Goal: Information Seeking & Learning: Learn about a topic

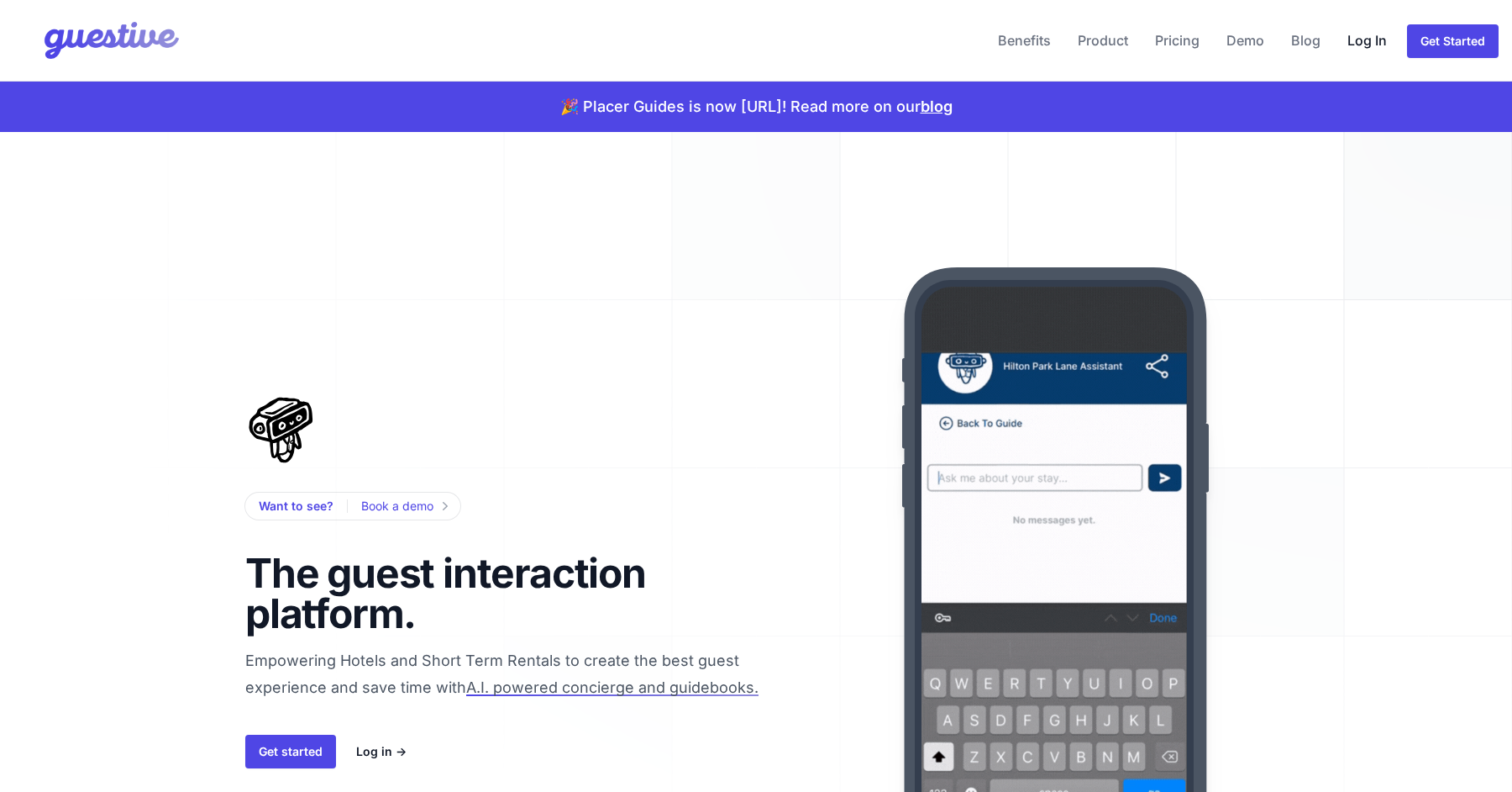
click at [1363, 25] on link "Log In" at bounding box center [1367, 41] width 53 height 41
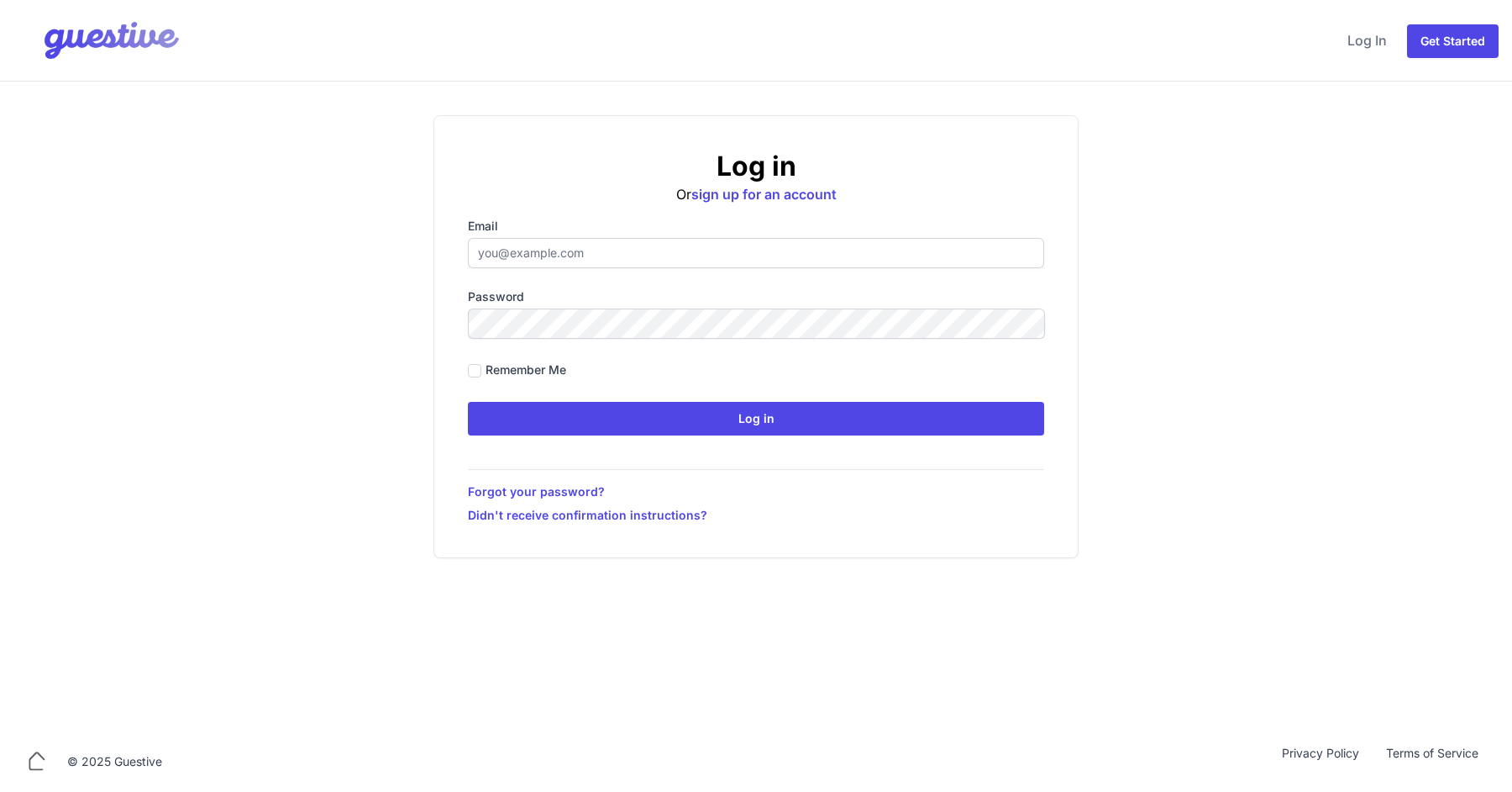
type input "[EMAIL_ADDRESS][DOMAIN_NAME]"
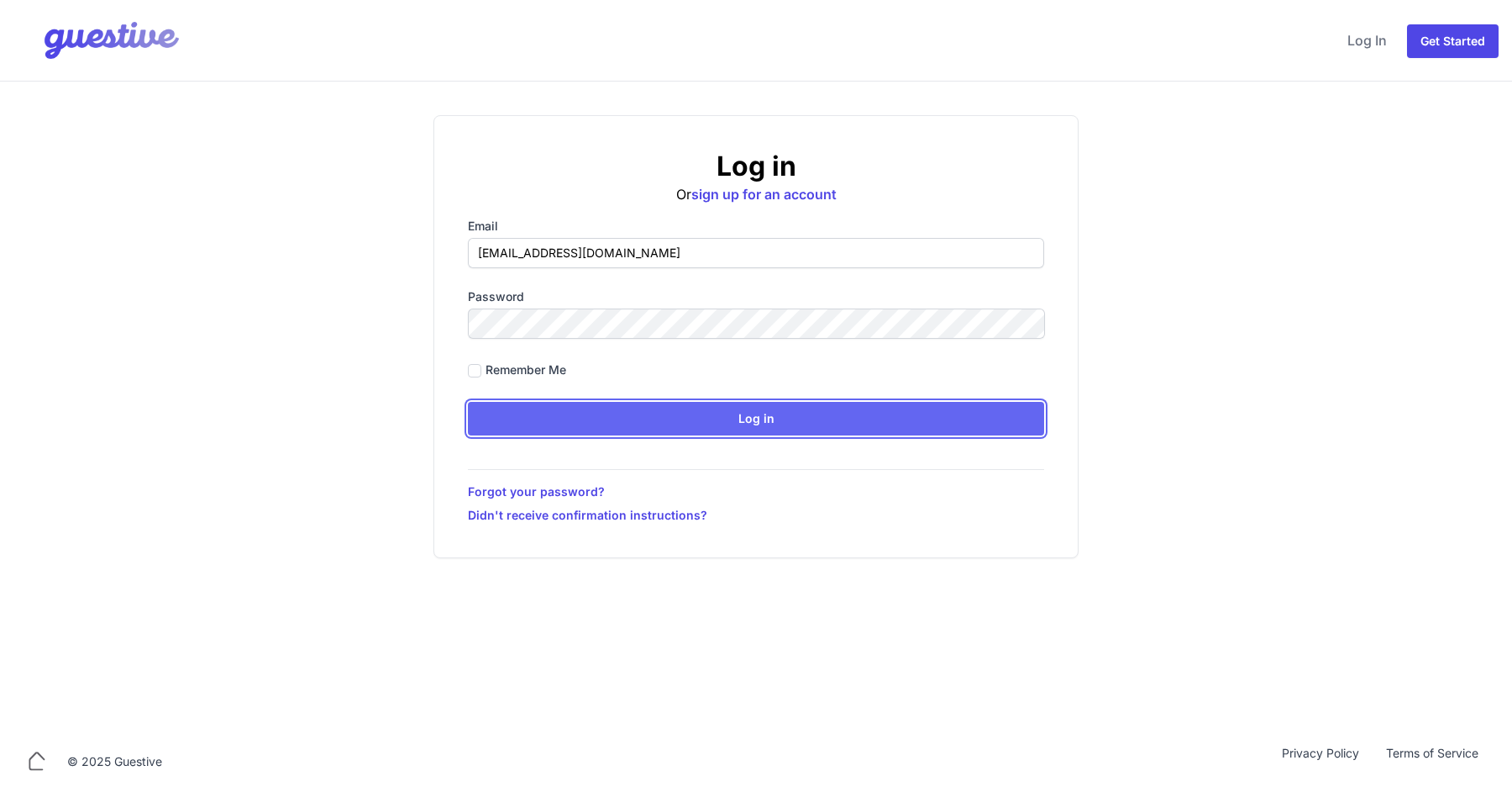
click at [626, 425] on input "Log in" at bounding box center [756, 418] width 577 height 33
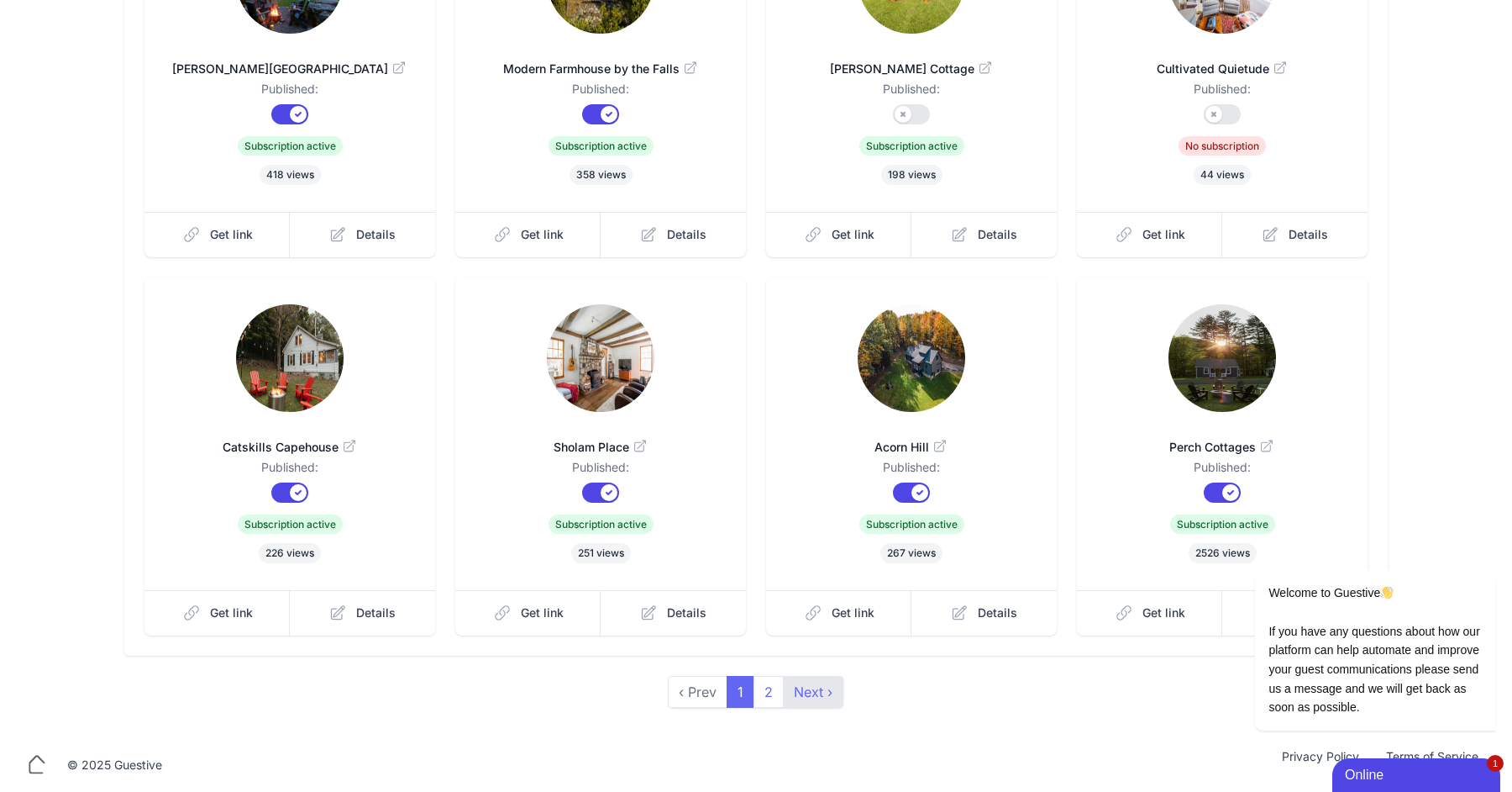
click at [806, 694] on link "Next ›" at bounding box center [814, 691] width 61 height 32
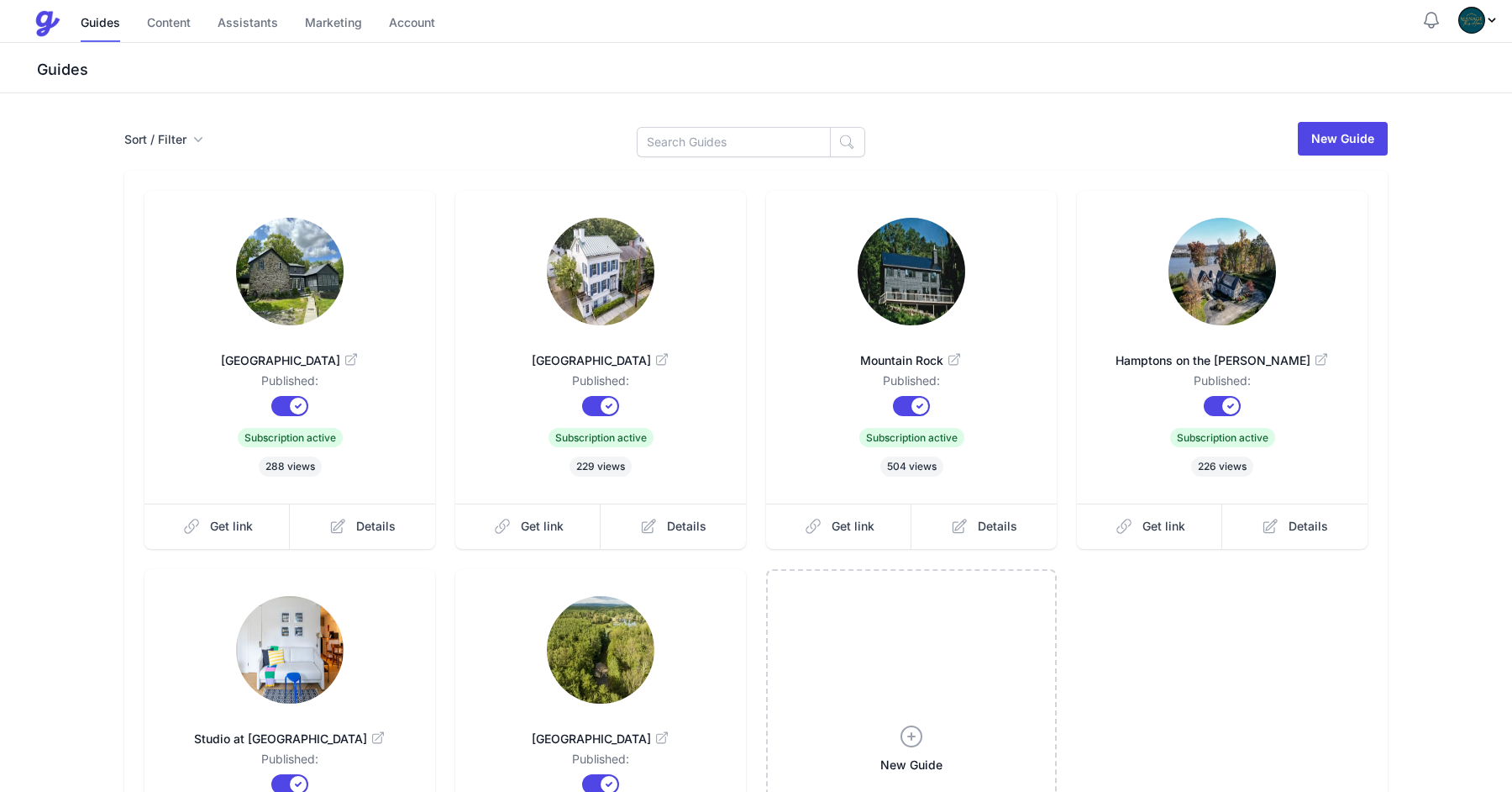
scroll to position [292, 0]
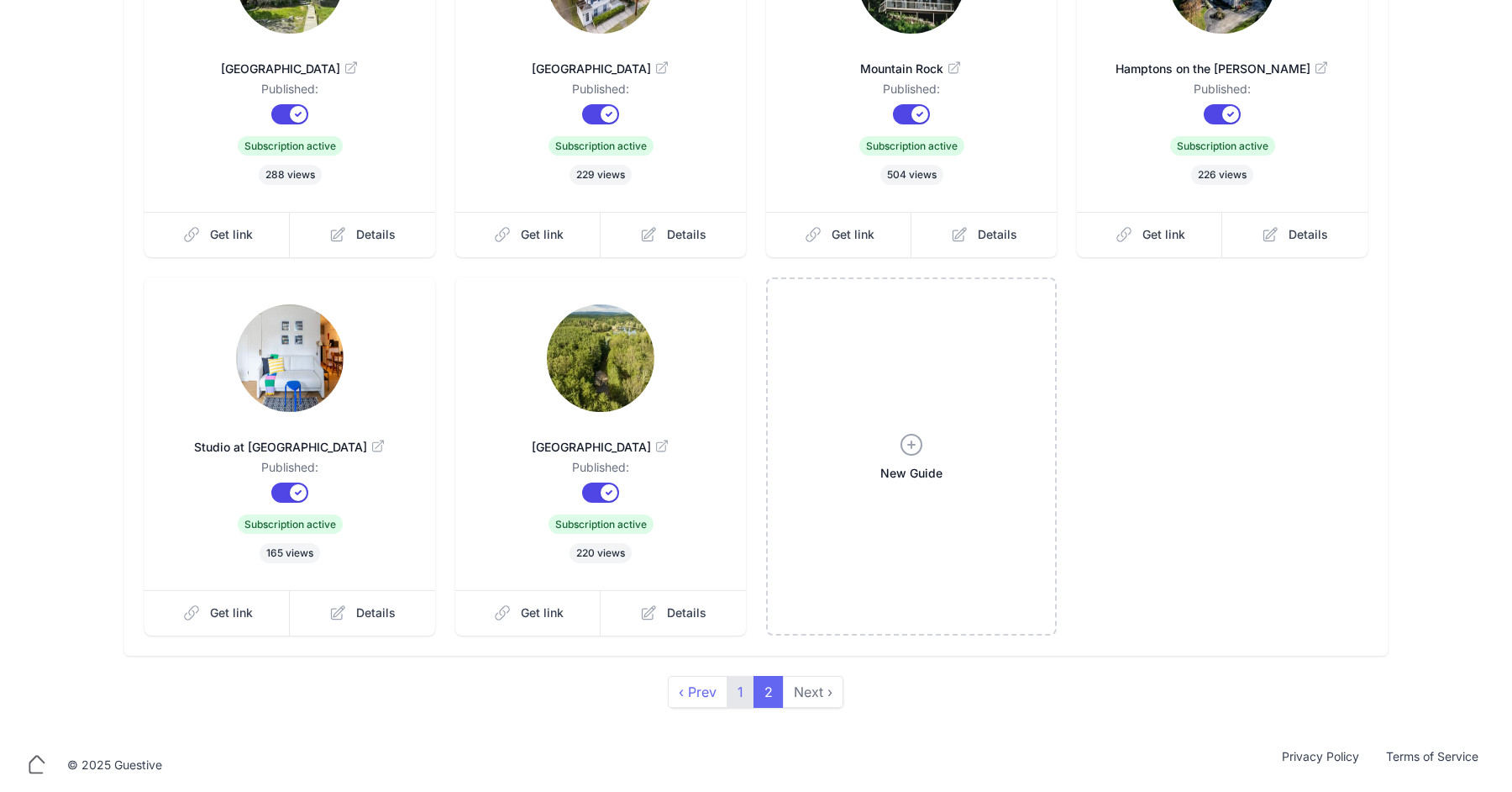
click at [734, 698] on link "1" at bounding box center [741, 691] width 28 height 32
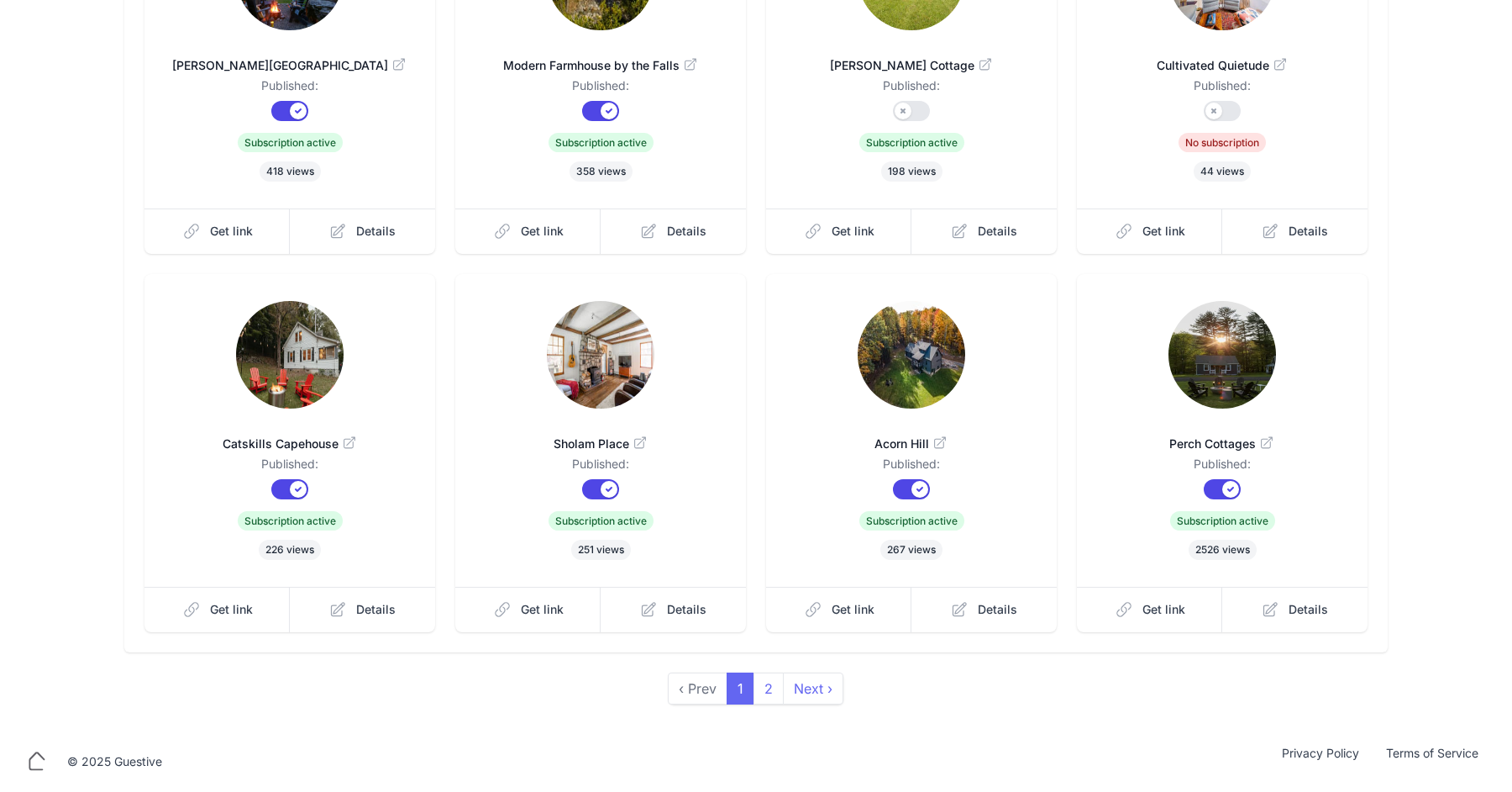
scroll to position [292, 0]
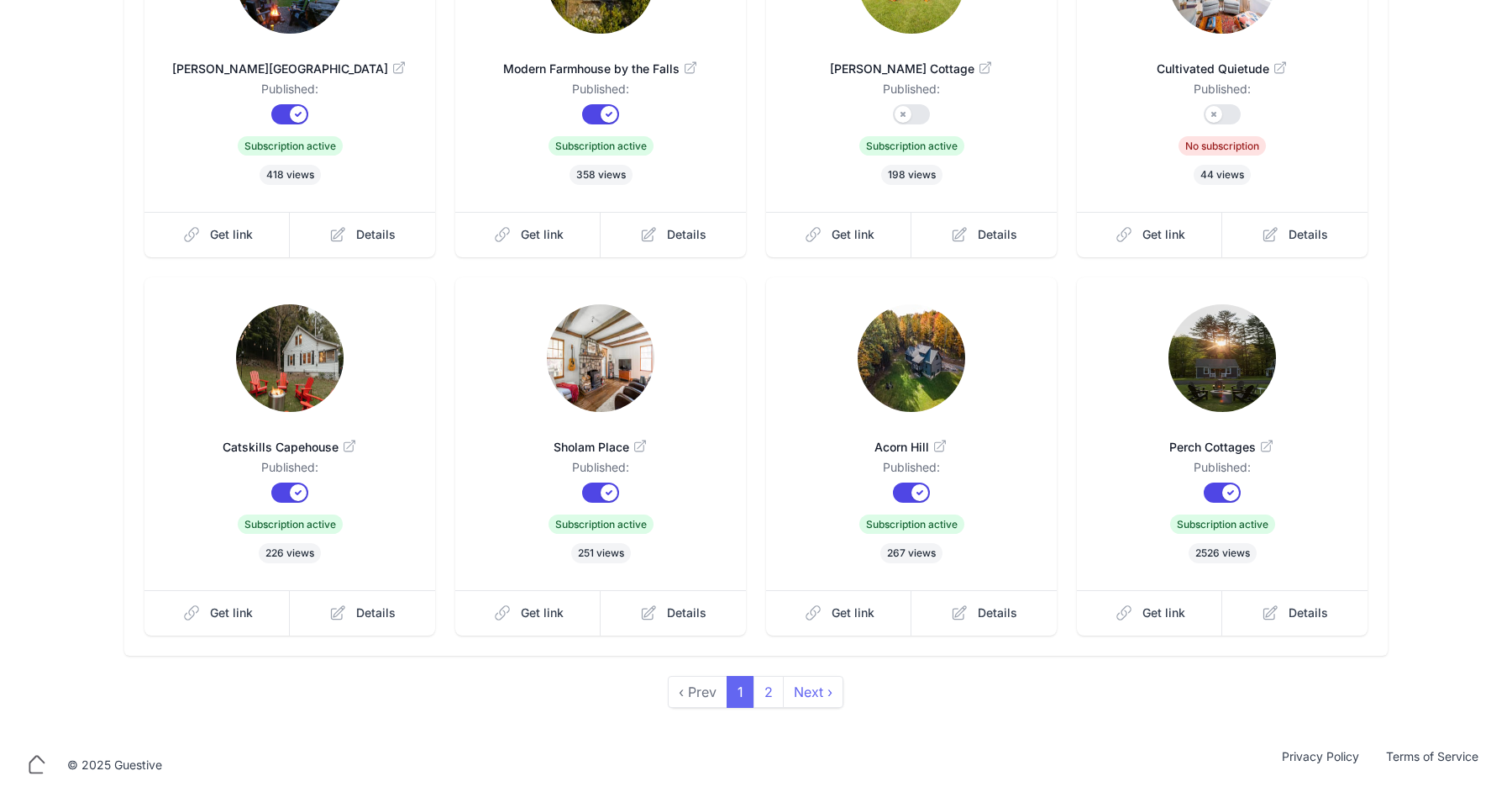
click at [1267, 443] on icon at bounding box center [1267, 447] width 17 height 17
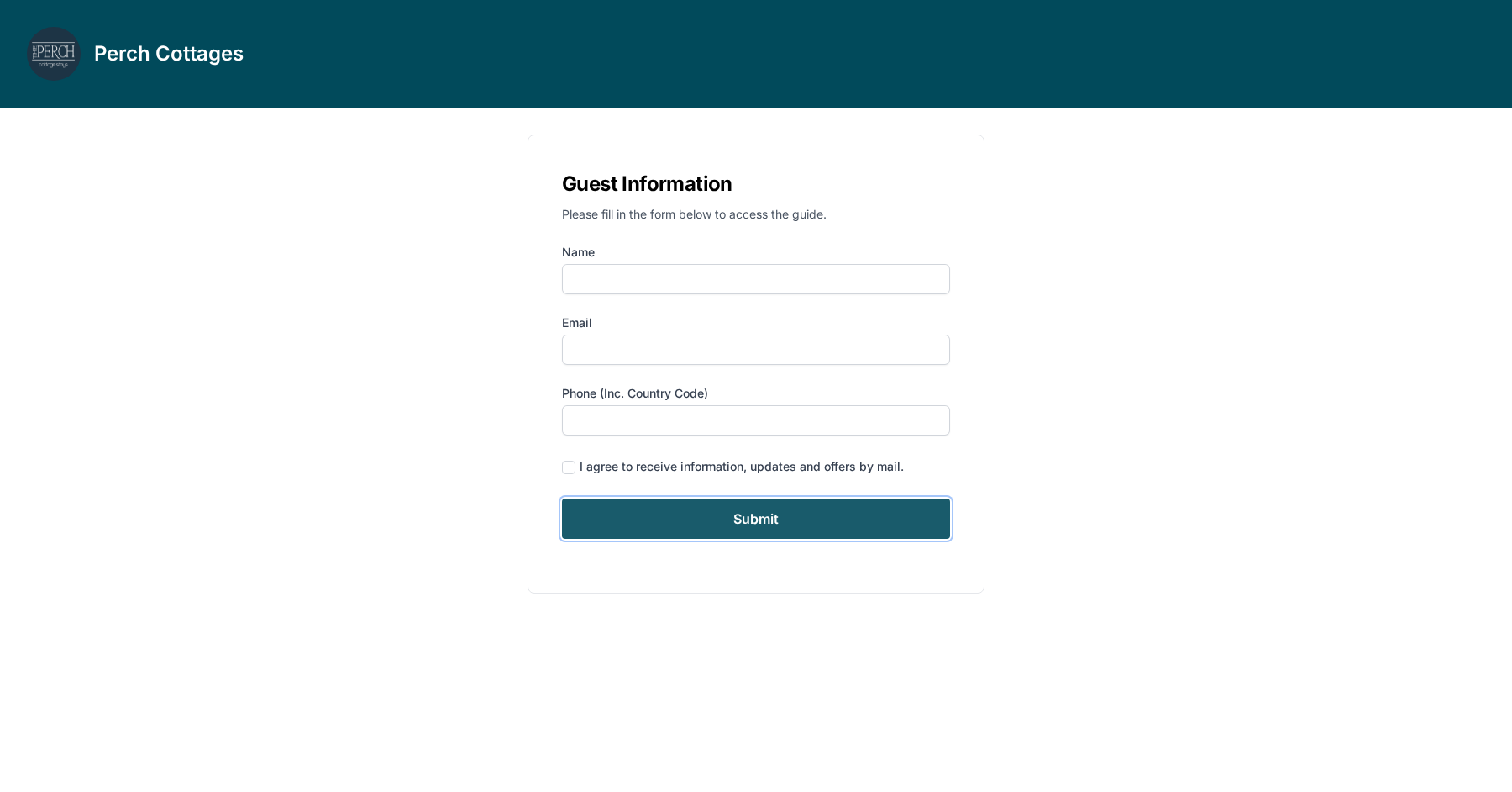
click at [685, 531] on input "Submit" at bounding box center [756, 519] width 388 height 41
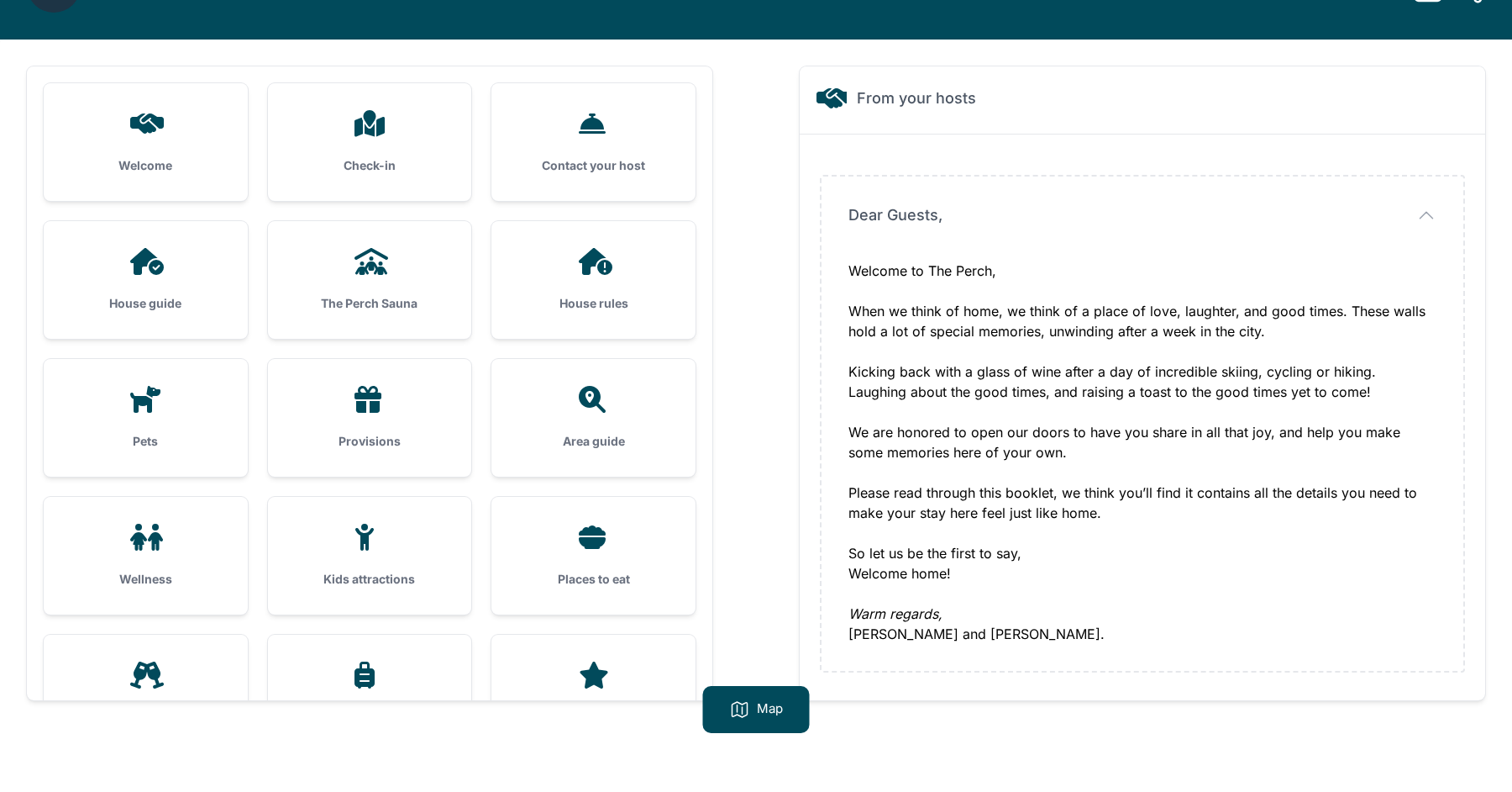
scroll to position [68, 0]
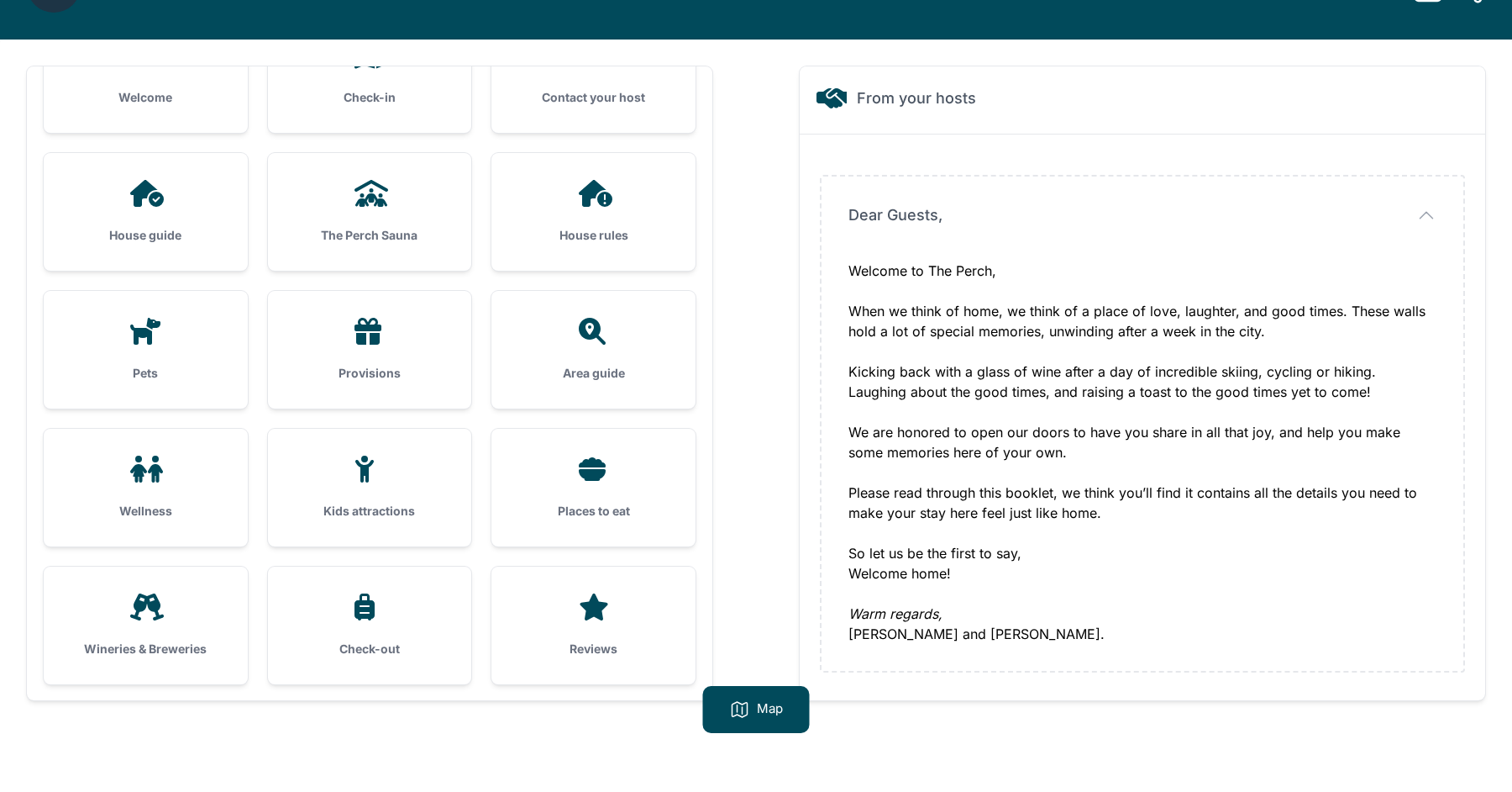
click at [212, 209] on div "House guide" at bounding box center [145, 212] width 204 height 118
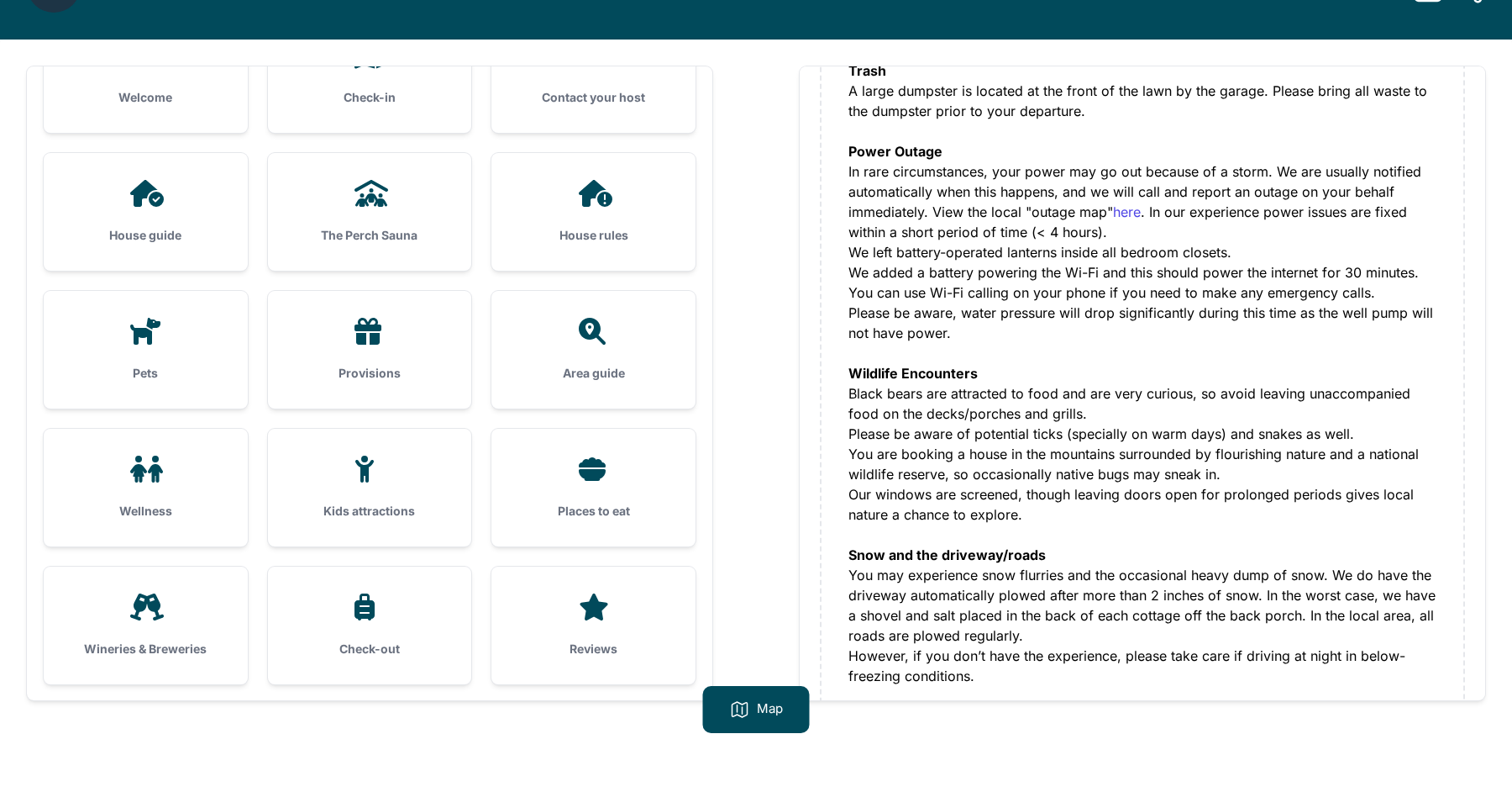
scroll to position [317, 0]
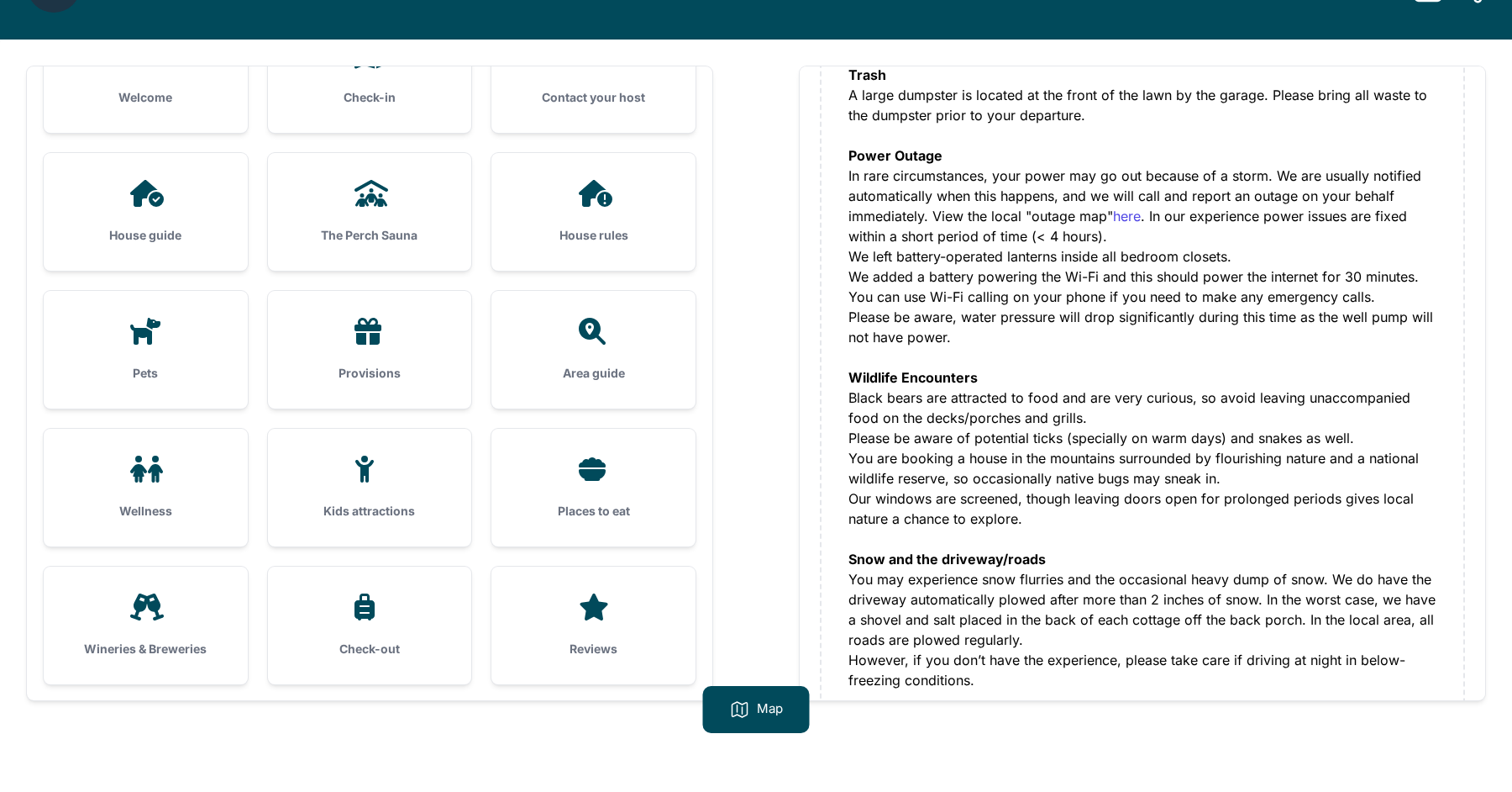
click at [944, 442] on div "AC/Heating There’s one thermostat inside each cottage, which controls the centr…" at bounding box center [1143, 317] width 589 height 747
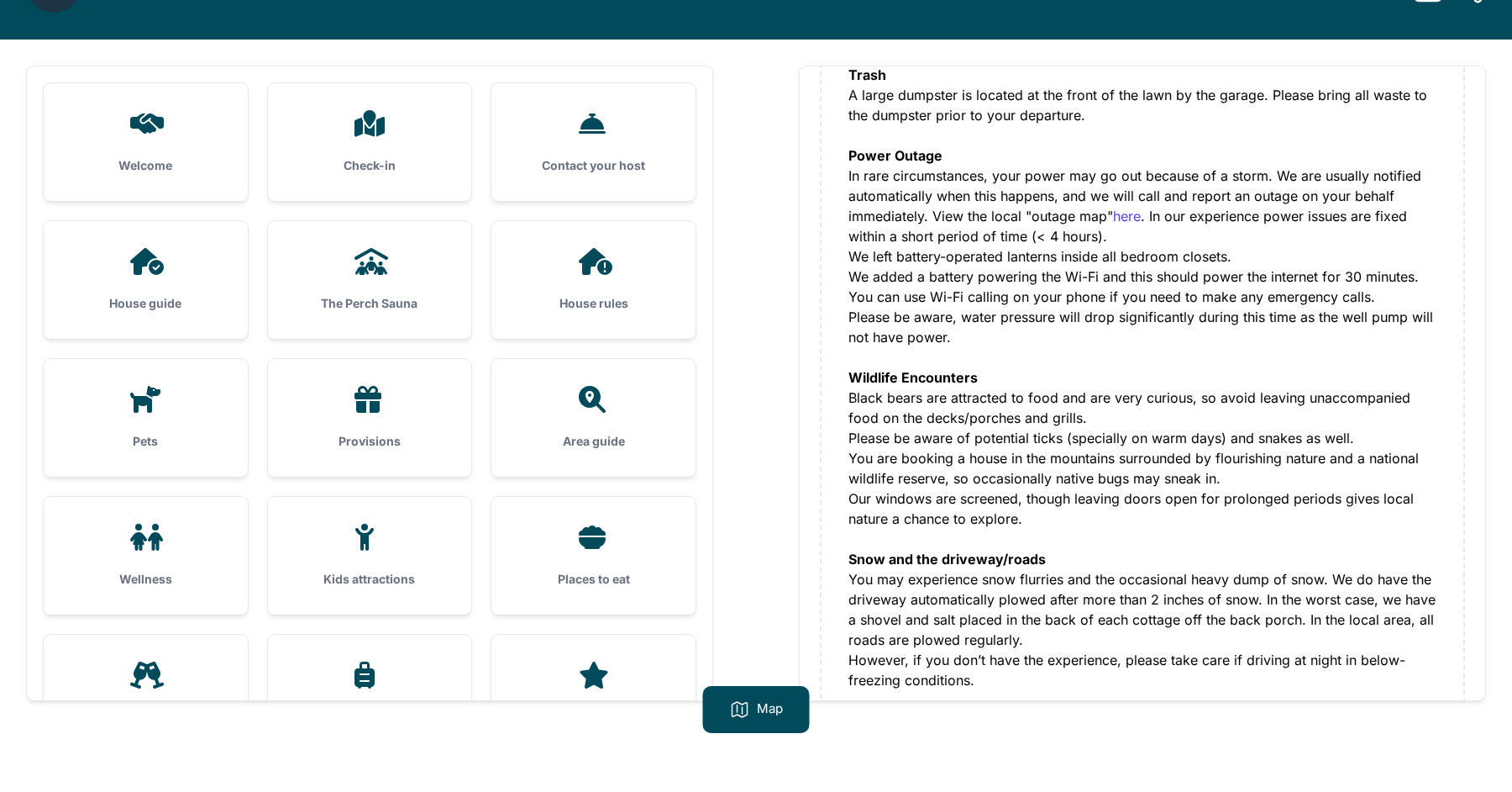
click at [399, 145] on div "Check-in" at bounding box center [370, 142] width 204 height 118
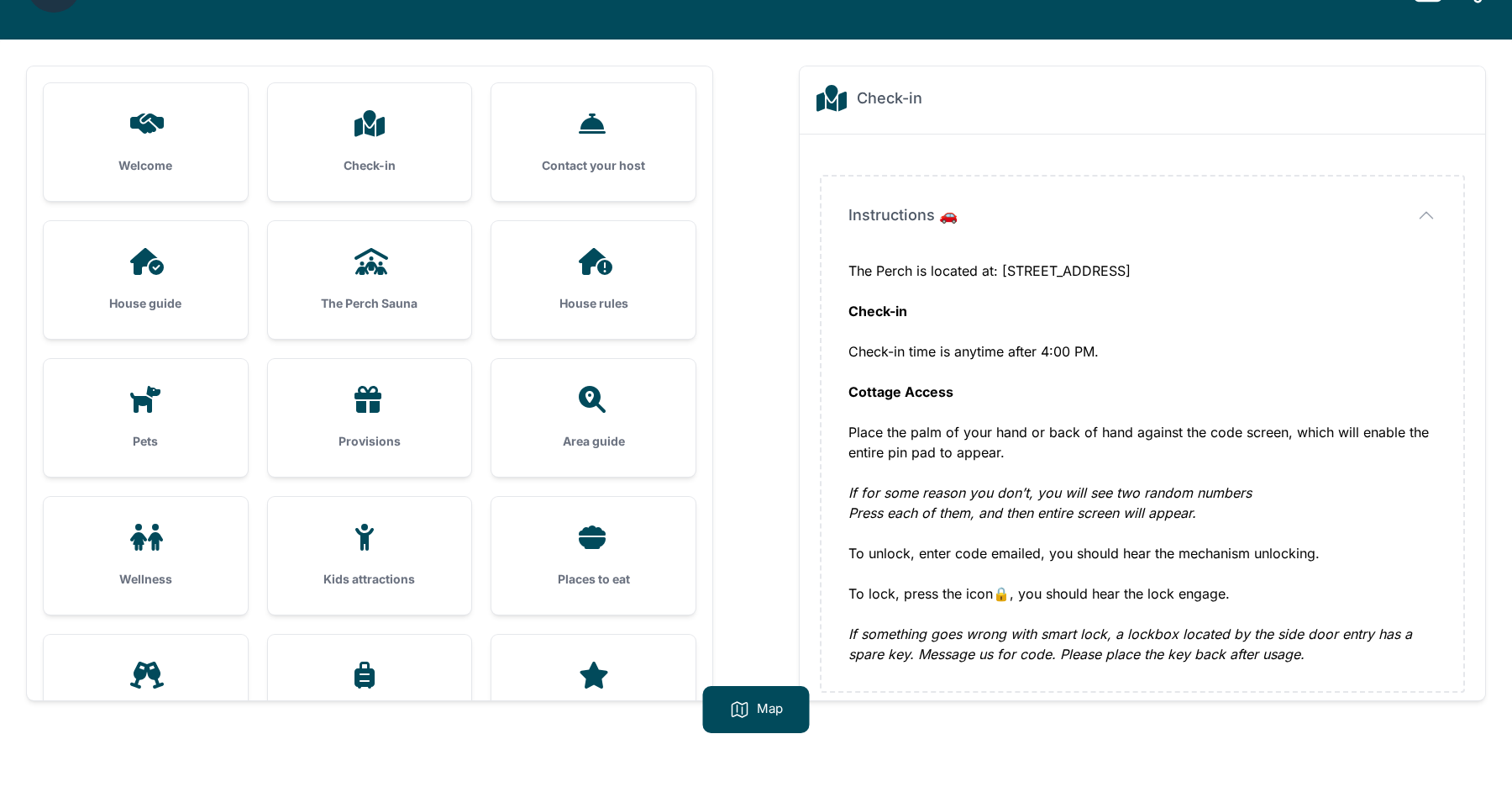
scroll to position [12, 0]
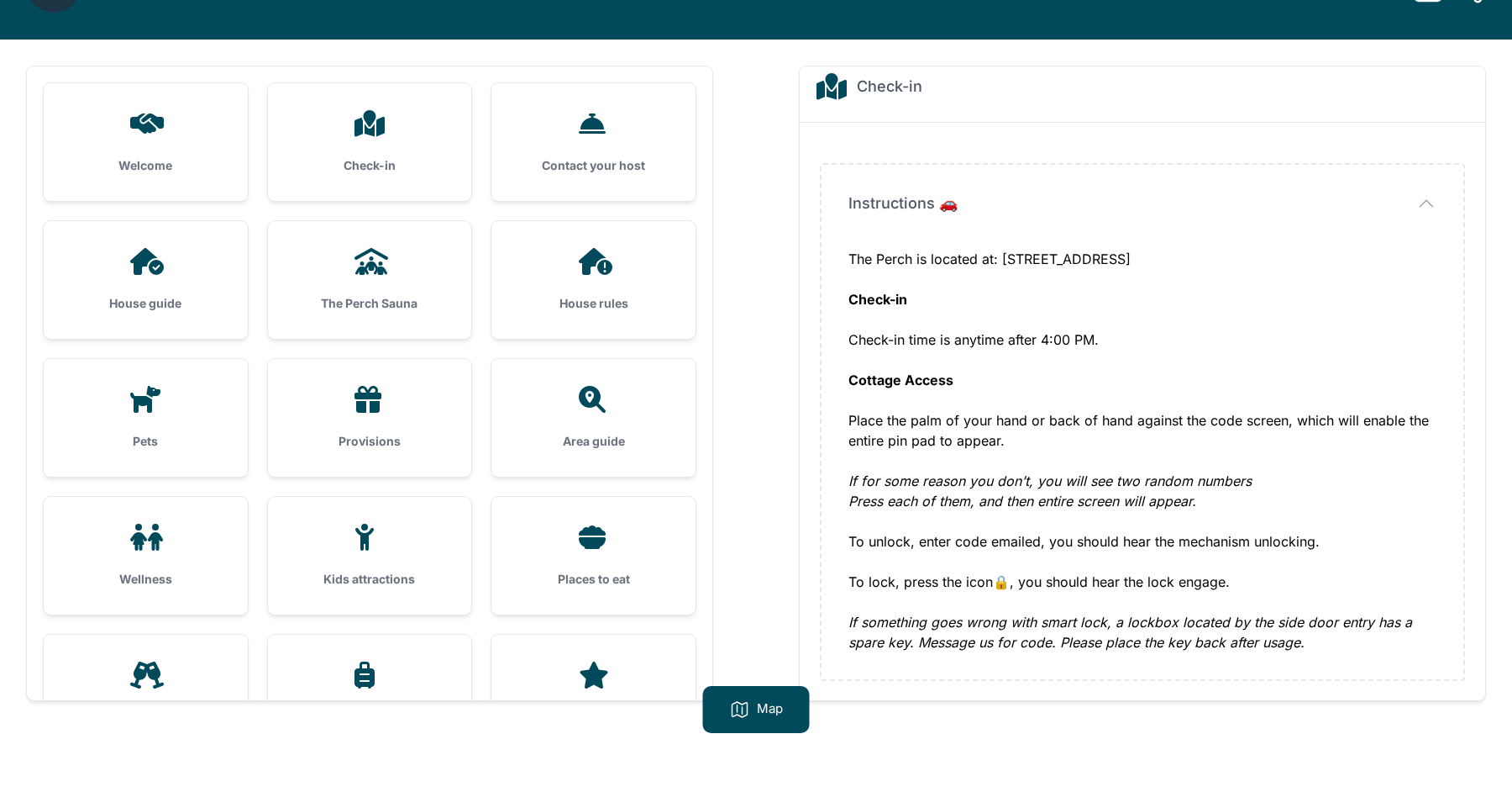
click at [658, 161] on h3 "Contact your host" at bounding box center [593, 165] width 150 height 17
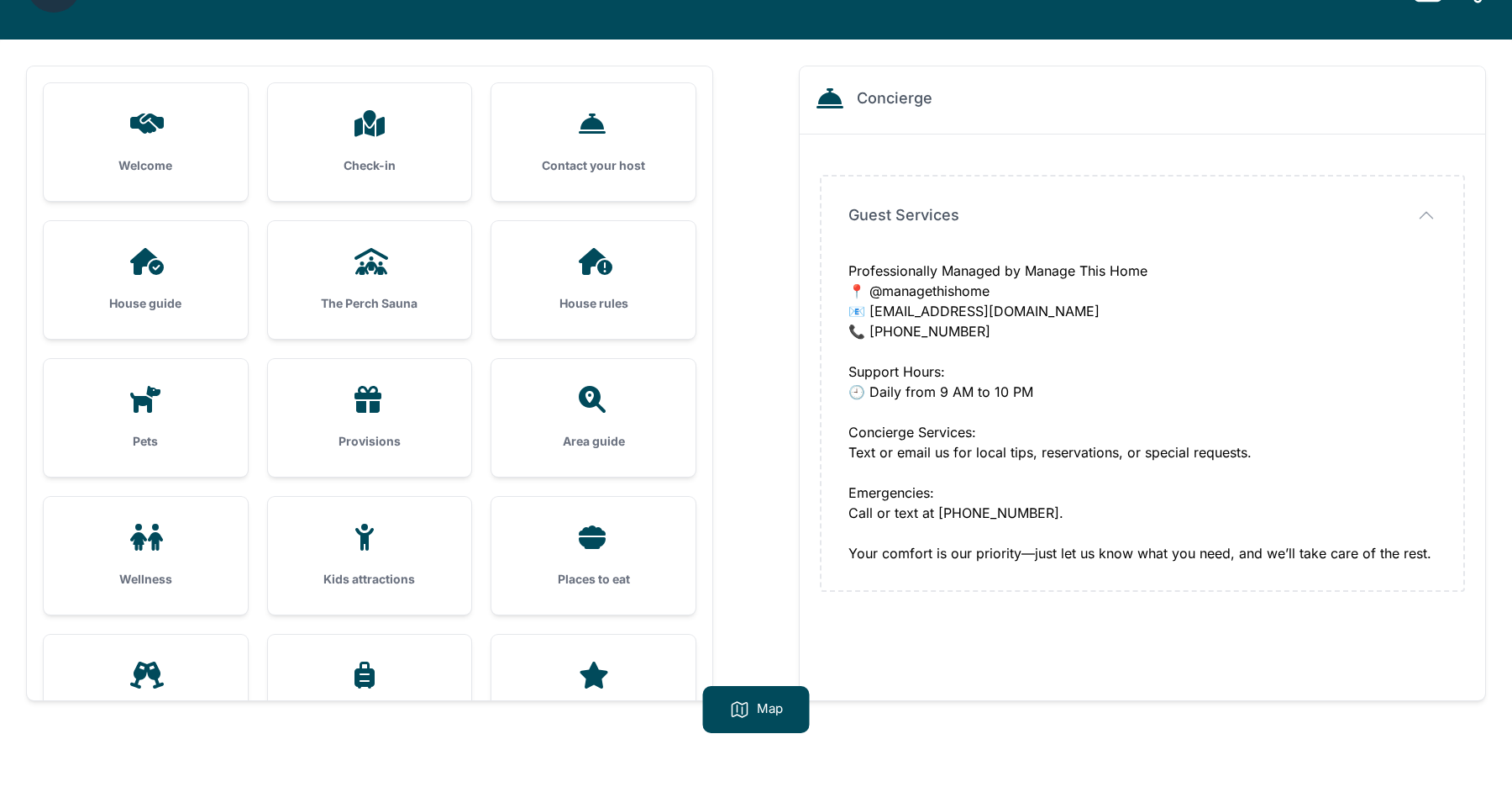
scroll to position [108, 0]
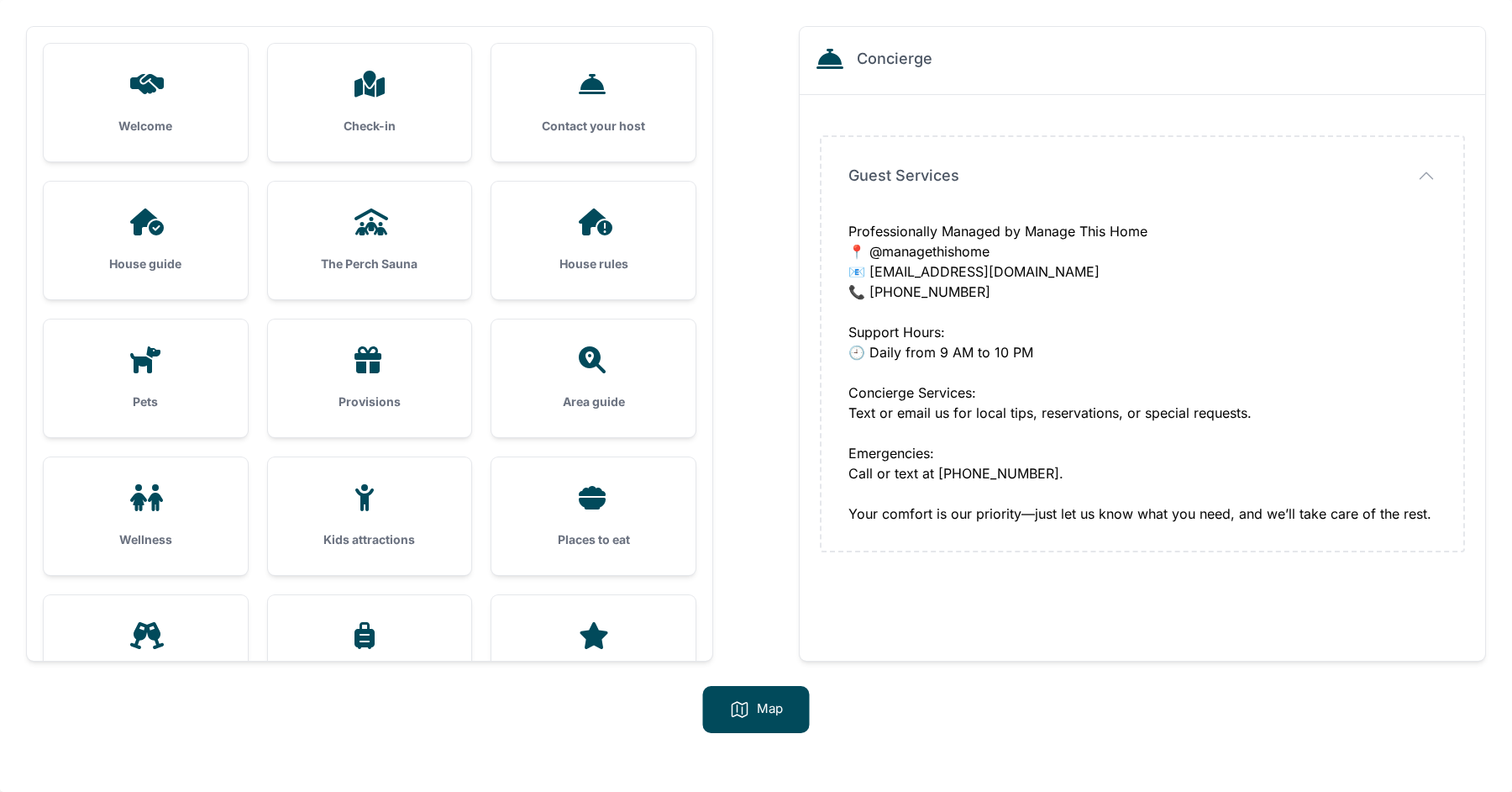
click at [573, 256] on h3 "House rules" at bounding box center [593, 264] width 150 height 17
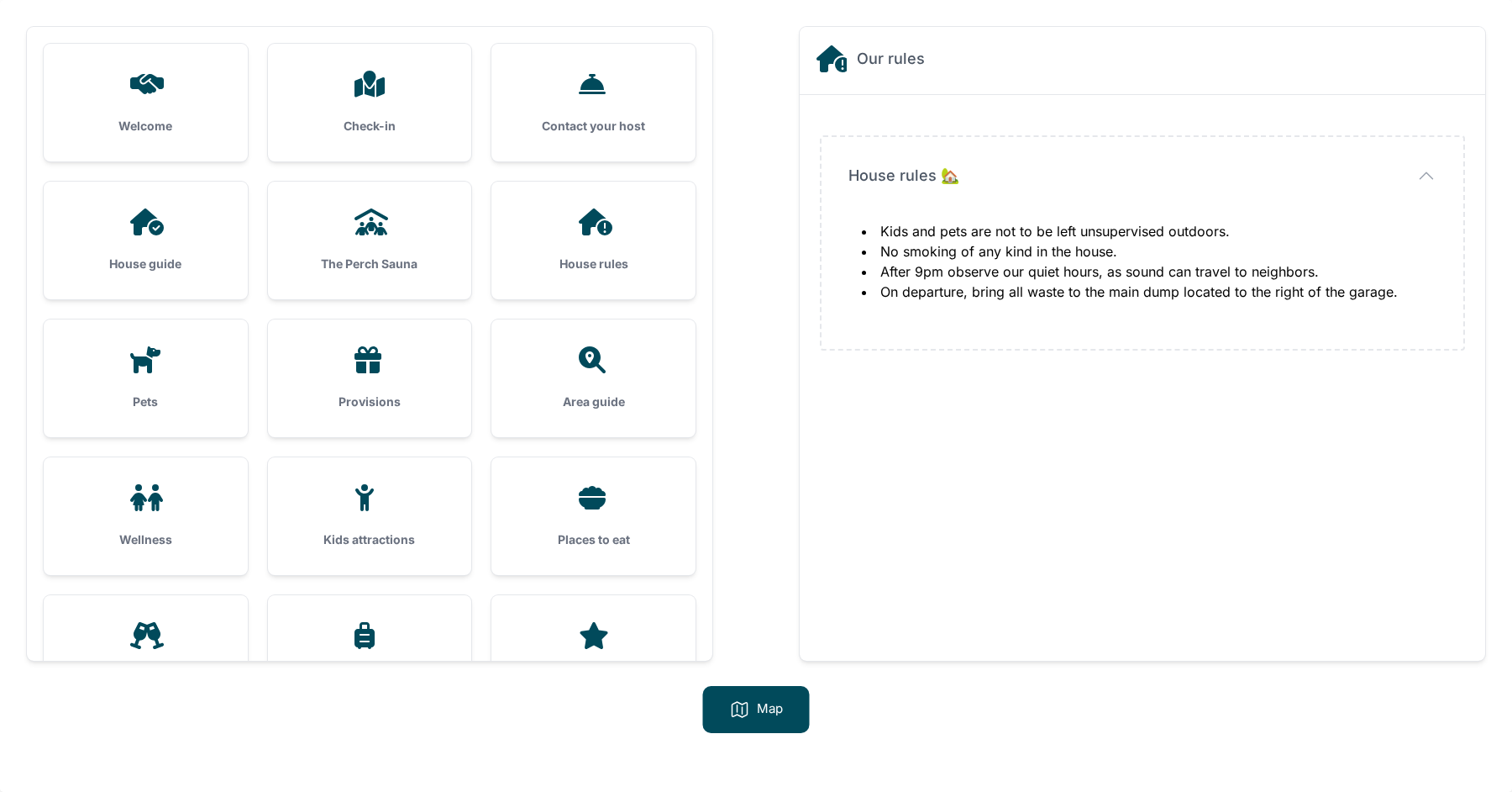
click at [552, 364] on div at bounding box center [593, 359] width 150 height 27
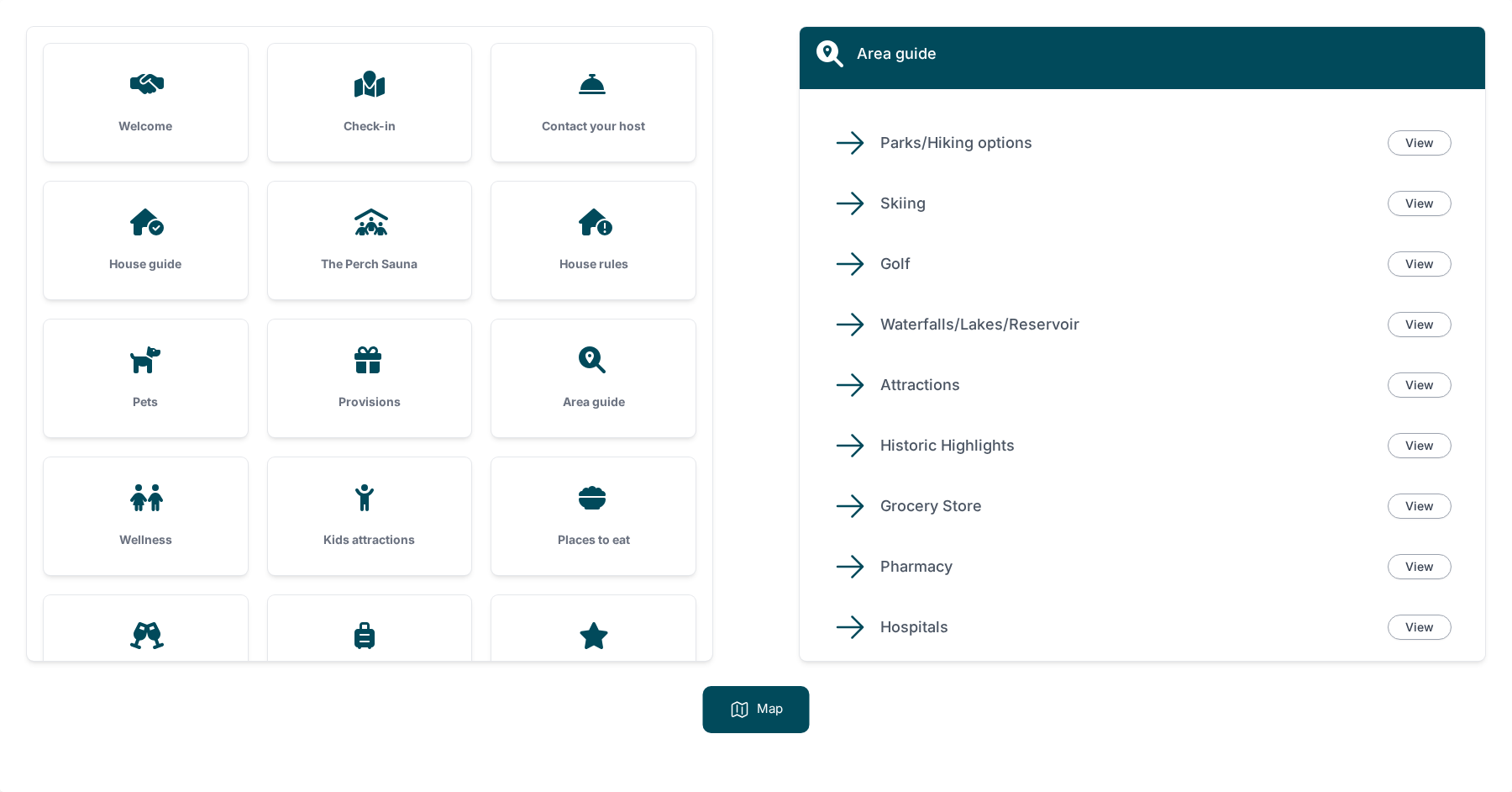
scroll to position [0, 0]
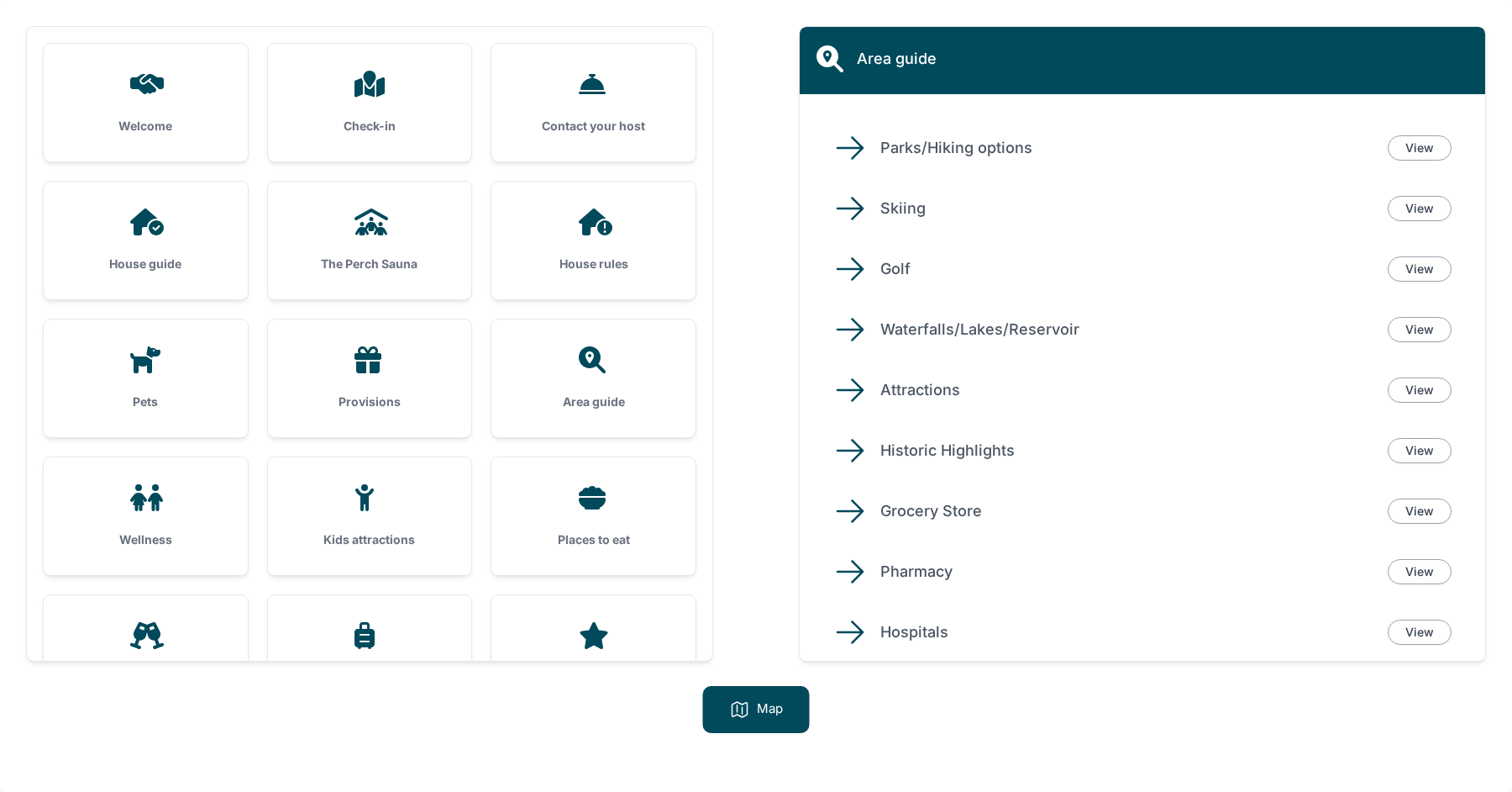
click at [423, 384] on div "Provisions" at bounding box center [370, 378] width 204 height 118
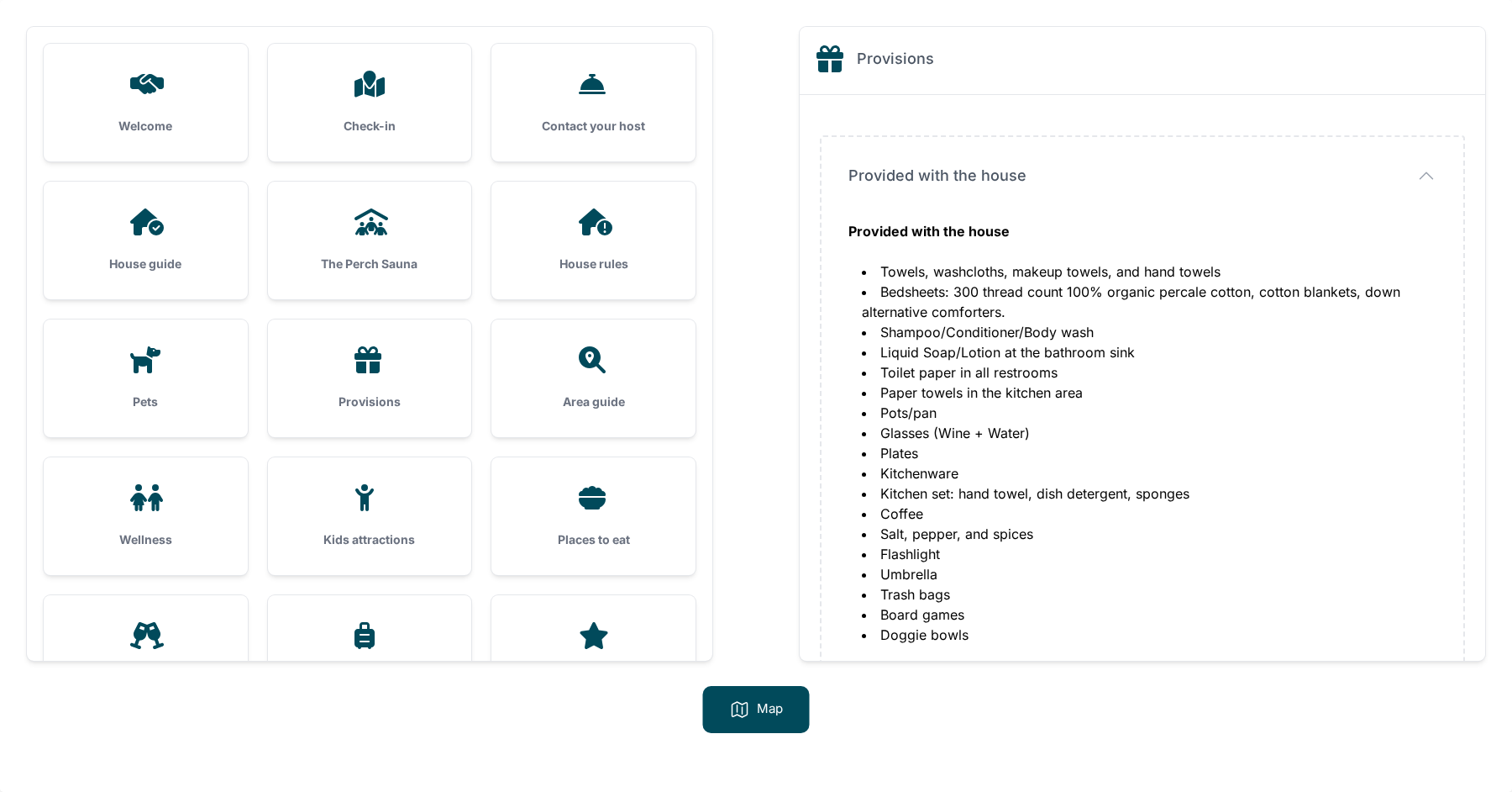
scroll to position [32, 0]
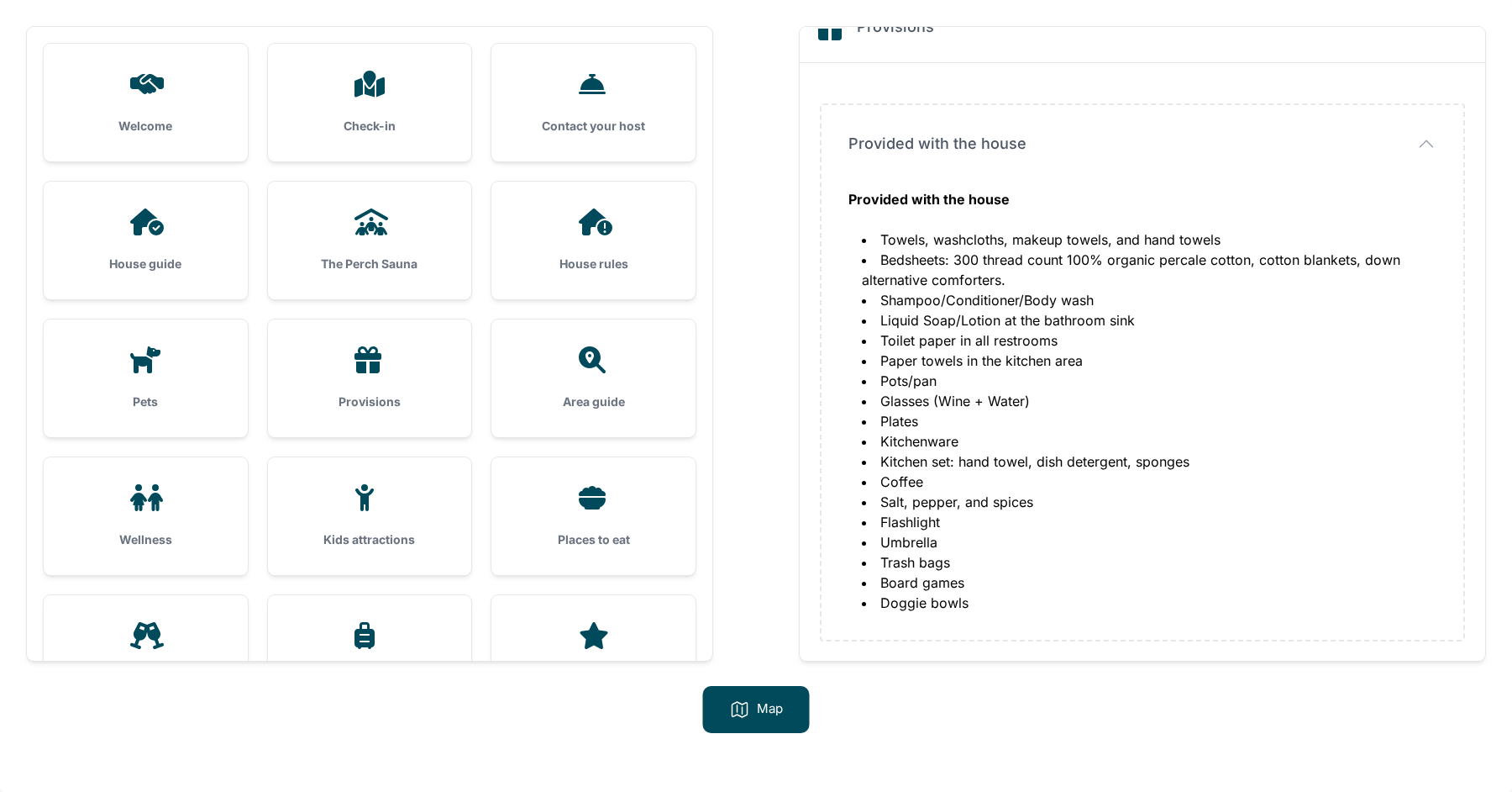
click at [194, 491] on div at bounding box center [146, 498] width 150 height 27
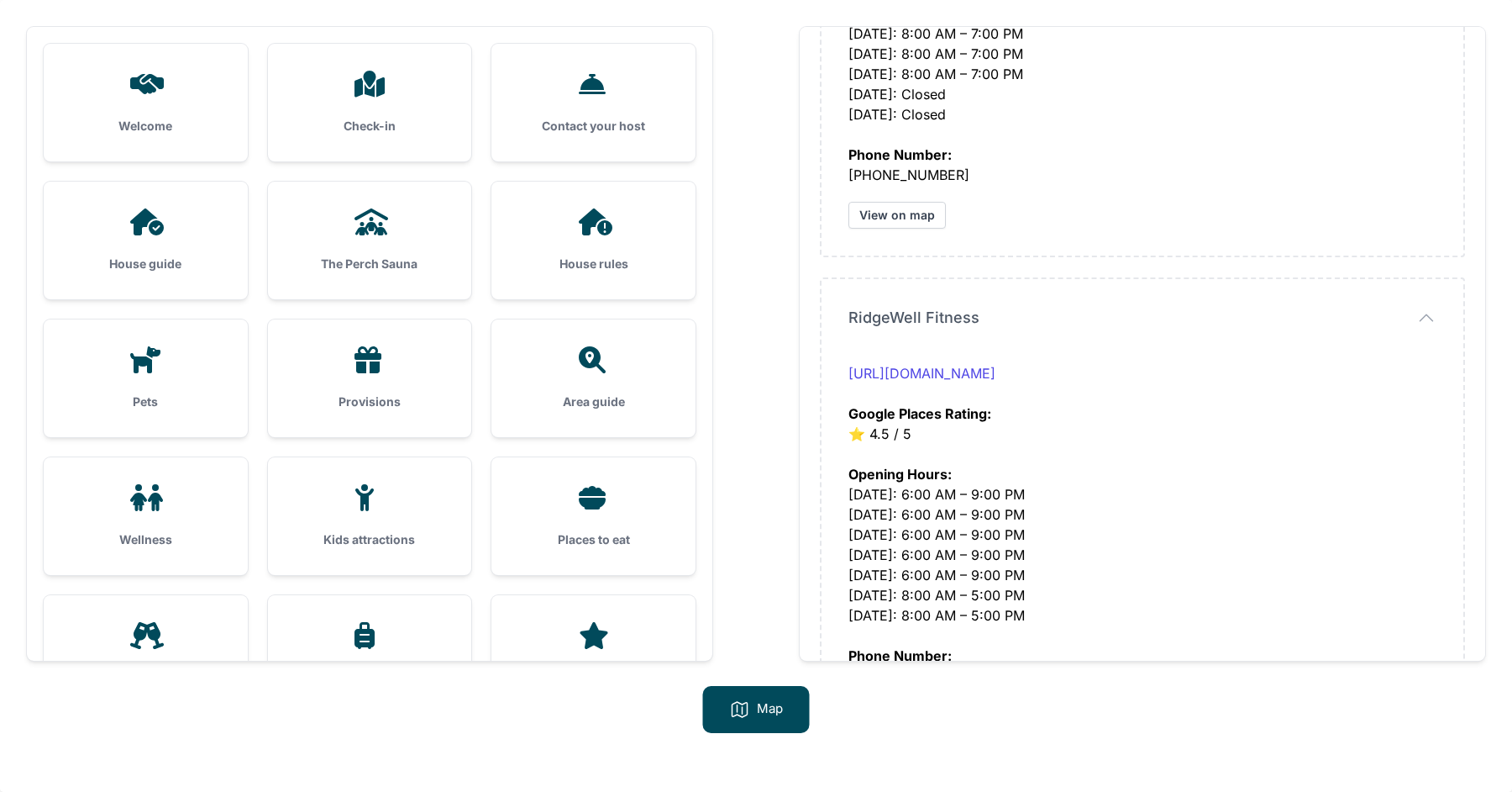
scroll to position [1710, 0]
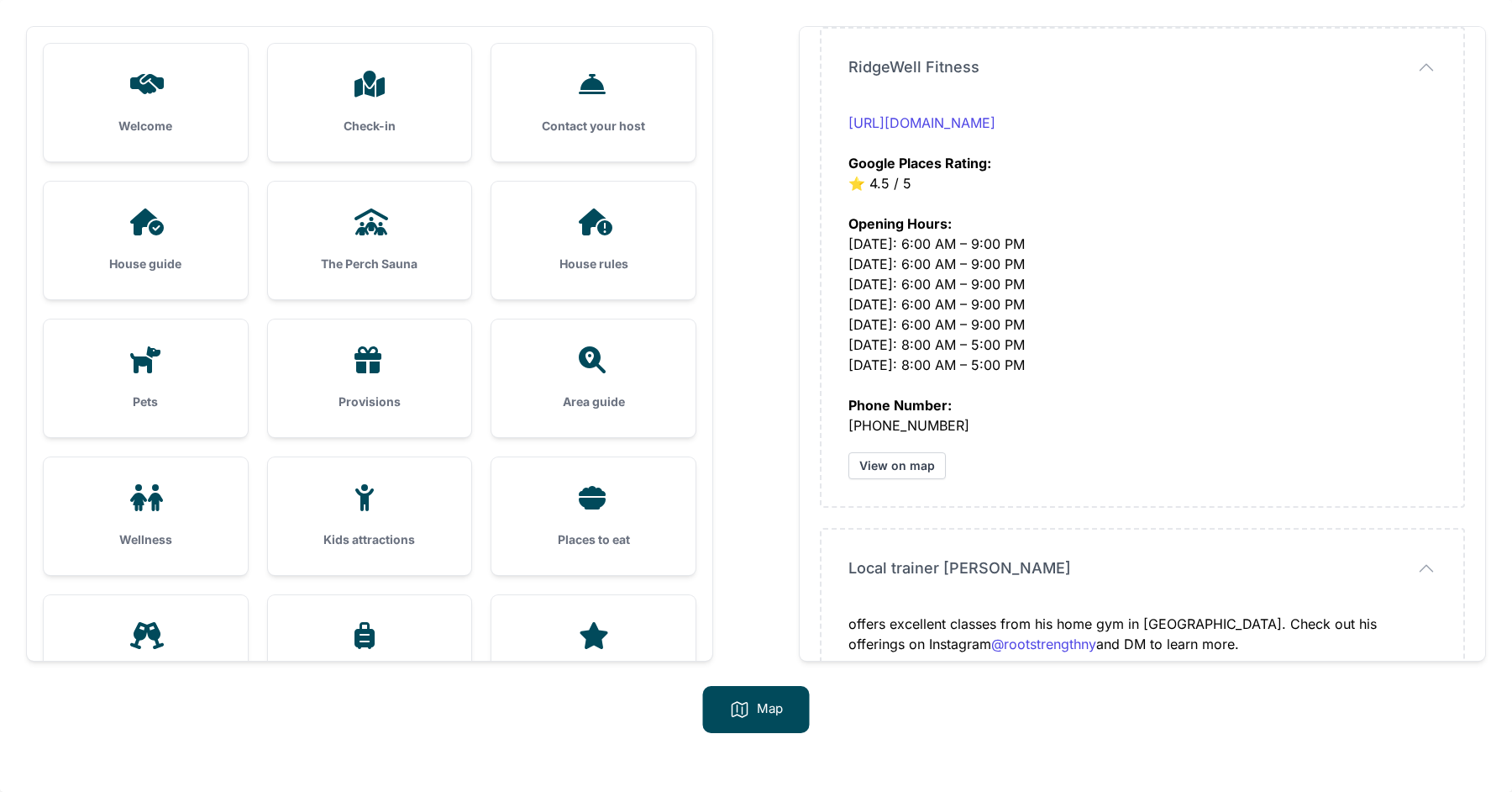
click at [403, 407] on h3 "Provisions" at bounding box center [370, 402] width 150 height 17
